Goal: Information Seeking & Learning: Learn about a topic

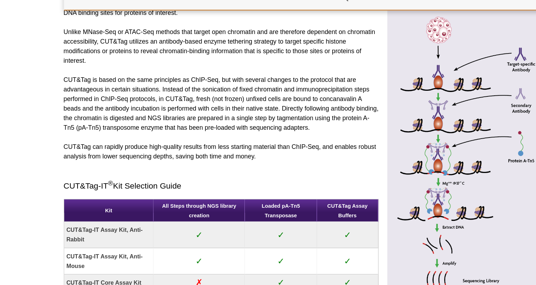
scroll to position [353, 0]
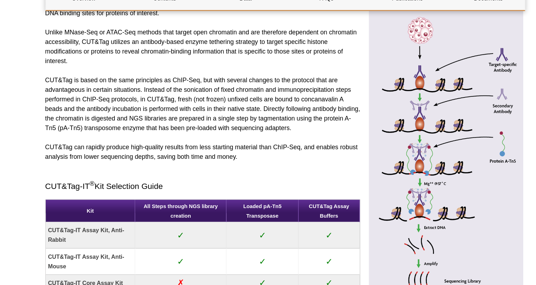
click at [143, 115] on p "CUT&Tag can rapidly produce high-quality results from less starting material th…" at bounding box center [206, 122] width 233 height 14
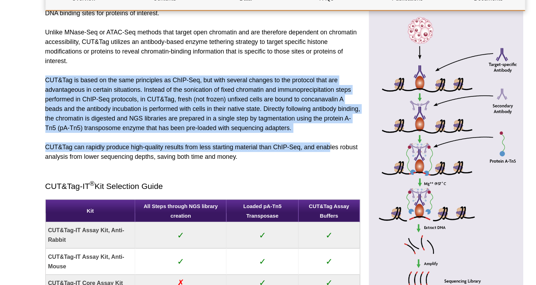
drag, startPoint x: 301, startPoint y: 108, endPoint x: 87, endPoint y: 68, distance: 218.0
drag, startPoint x: 87, startPoint y: 68, endPoint x: 102, endPoint y: 72, distance: 16.2
click at [107, 77] on p "CUT&Tag is based on the same principles as ChIP-Seq, but with several changes t…" at bounding box center [206, 87] width 233 height 42
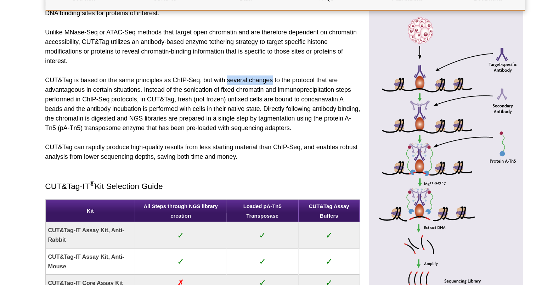
drag, startPoint x: 225, startPoint y: 68, endPoint x: 259, endPoint y: 69, distance: 33.7
click at [259, 69] on p "CUT&Tag is based on the same principles as ChIP-Seq, but with several changes t…" at bounding box center [206, 87] width 233 height 42
click at [261, 69] on p "CUT&Tag is based on the same principles as ChIP-Seq, but with several changes t…" at bounding box center [206, 87] width 233 height 42
drag, startPoint x: 259, startPoint y: 68, endPoint x: 225, endPoint y: 67, distance: 34.4
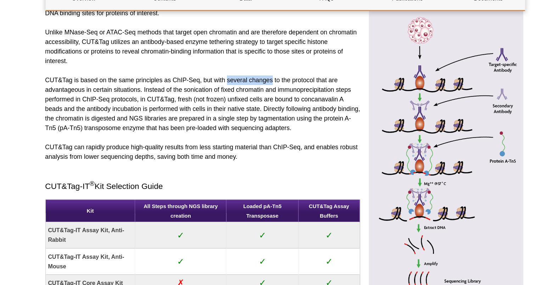
click at [225, 67] on p "CUT&Tag is based on the same principles as ChIP-Seq, but with several changes t…" at bounding box center [206, 87] width 233 height 42
click at [219, 97] on p "CUT&Tag is based on the same principles as ChIP-Seq, but with several changes t…" at bounding box center [206, 87] width 233 height 42
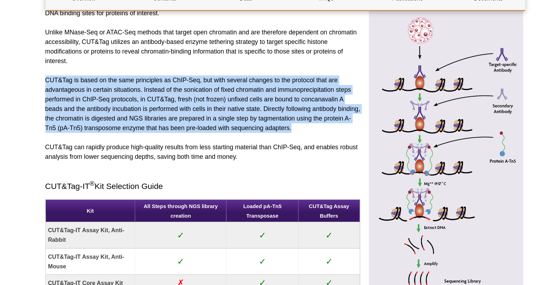
drag, startPoint x: 296, startPoint y: 105, endPoint x: 87, endPoint y: 68, distance: 211.6
click at [91, 67] on p "CUT&Tag is based on the same principles as ChIP-Seq, but with several changes t…" at bounding box center [206, 87] width 233 height 42
drag, startPoint x: 91, startPoint y: 67, endPoint x: 295, endPoint y: 106, distance: 208.5
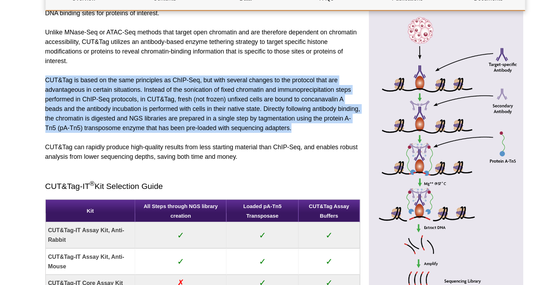
click at [295, 106] on p "CUT&Tag is based on the same principles as ChIP-Seq, but with several changes t…" at bounding box center [206, 87] width 233 height 42
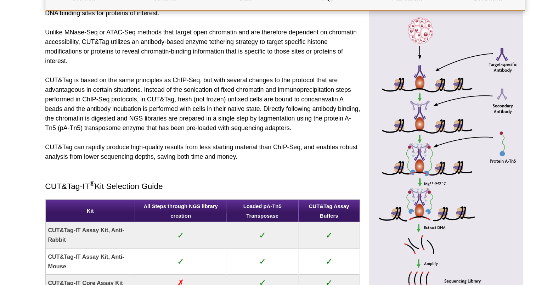
click at [248, 111] on div "Cleavage Under Targets and Tagmentation (CUT&Tag) is a method to investigate ge…" at bounding box center [206, 162] width 233 height 321
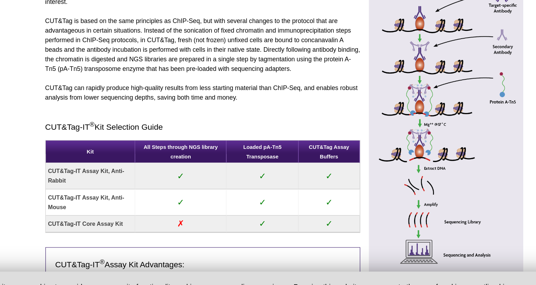
click at [240, 126] on p "CUT&Tag can rapidly produce high-quality results from less starting material th…" at bounding box center [206, 122] width 233 height 14
drag, startPoint x: 259, startPoint y: 118, endPoint x: 279, endPoint y: 117, distance: 20.2
click at [279, 117] on p "CUT&Tag can rapidly produce high-quality results from less starting material th…" at bounding box center [206, 122] width 233 height 14
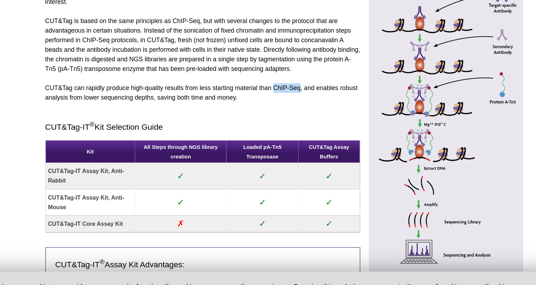
click at [279, 117] on p "CUT&Tag can rapidly produce high-quality results from less starting material th…" at bounding box center [206, 122] width 233 height 14
drag, startPoint x: 278, startPoint y: 116, endPoint x: 259, endPoint y: 118, distance: 19.2
click at [259, 118] on p "CUT&Tag can rapidly produce high-quality results from less starting material th…" at bounding box center [206, 122] width 233 height 14
drag, startPoint x: 259, startPoint y: 118, endPoint x: 232, endPoint y: 141, distance: 36.2
click at [232, 141] on div "Cleavage Under Targets and Tagmentation (CUT&Tag) is a method to investigate ge…" at bounding box center [206, 162] width 233 height 321
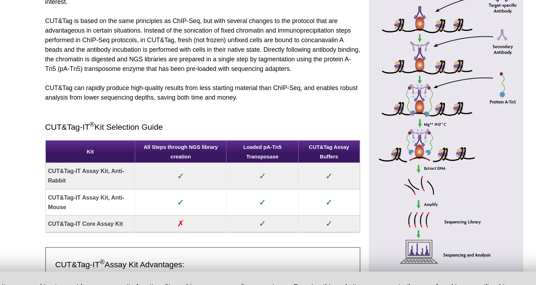
scroll to position [442, 0]
